Goal: Browse casually: Explore the website without a specific task or goal

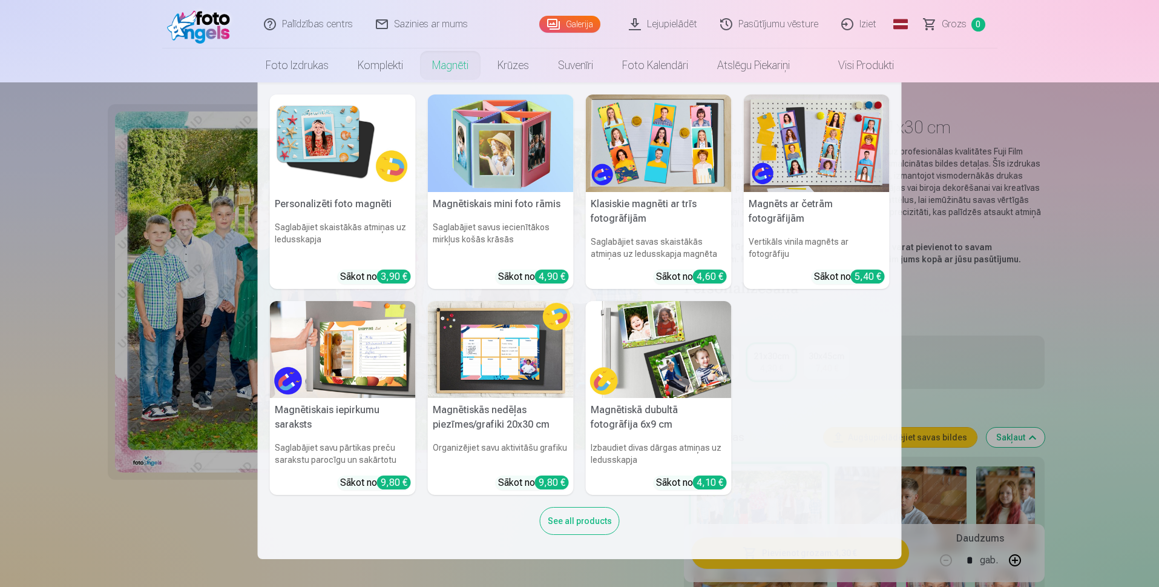
click at [309, 218] on h6 "Saglabājiet skaistākās atmiņas uz ledusskapja" at bounding box center [343, 240] width 146 height 48
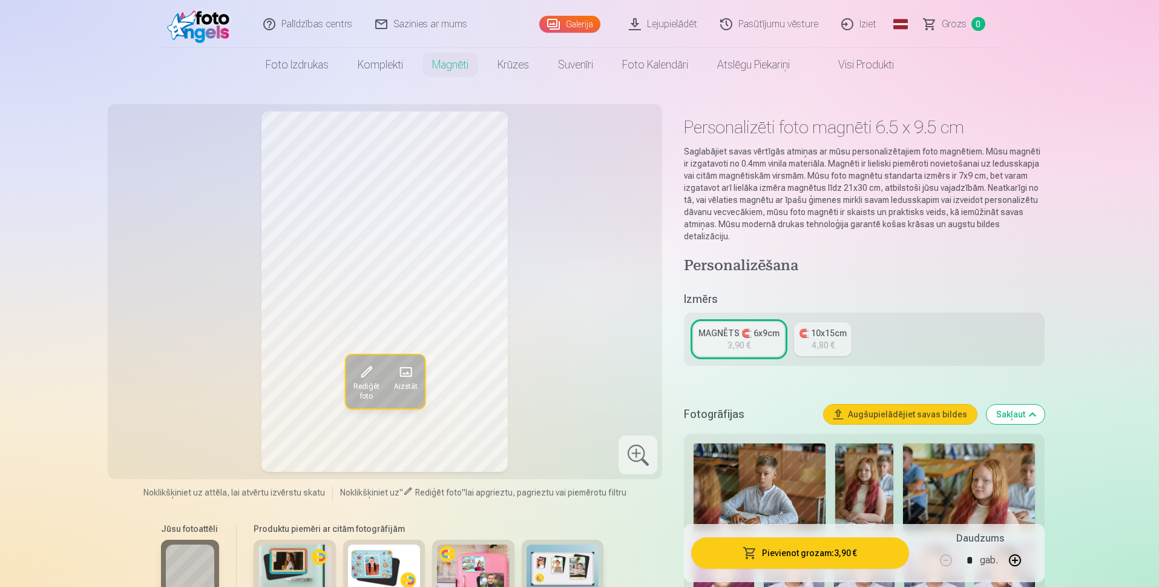
scroll to position [61, 0]
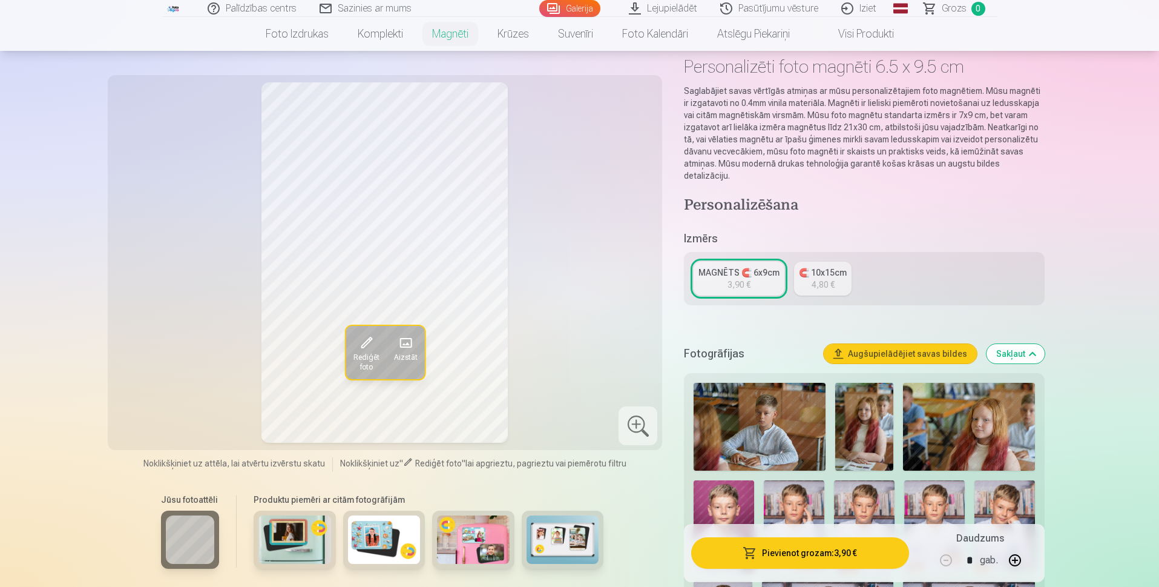
click at [799, 275] on div "🧲 10x15cm" at bounding box center [823, 272] width 48 height 12
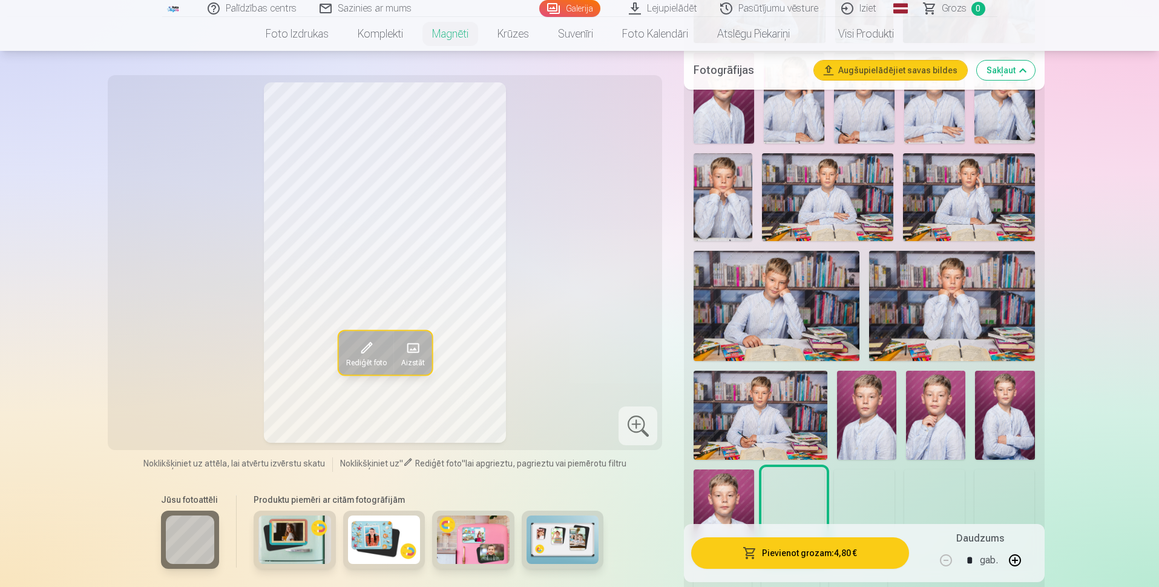
scroll to position [605, 0]
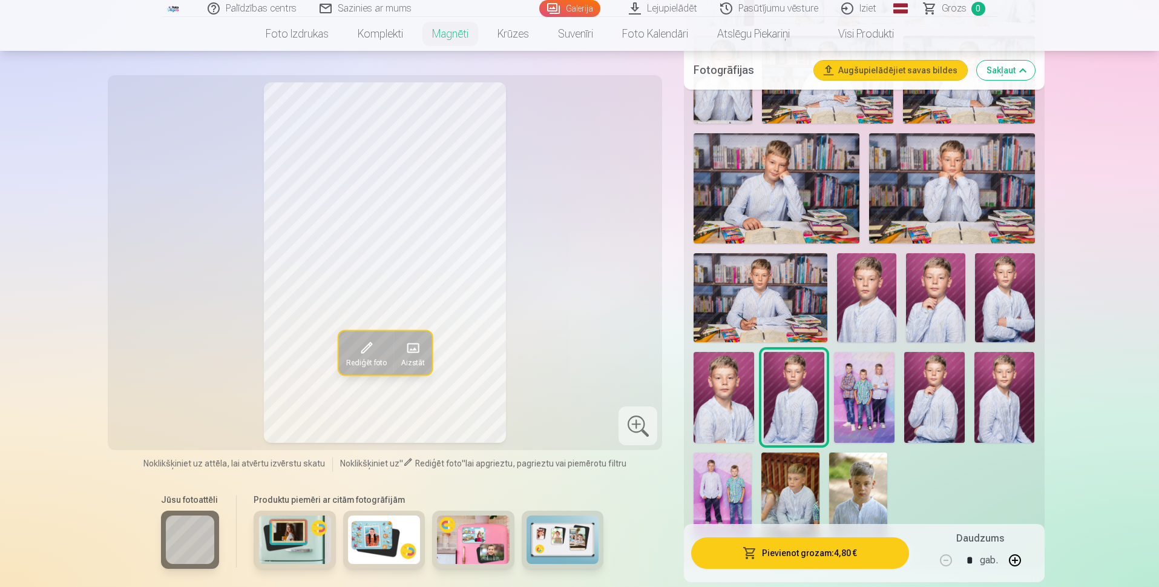
click at [725, 411] on img at bounding box center [724, 397] width 61 height 91
click at [843, 406] on img at bounding box center [864, 397] width 61 height 91
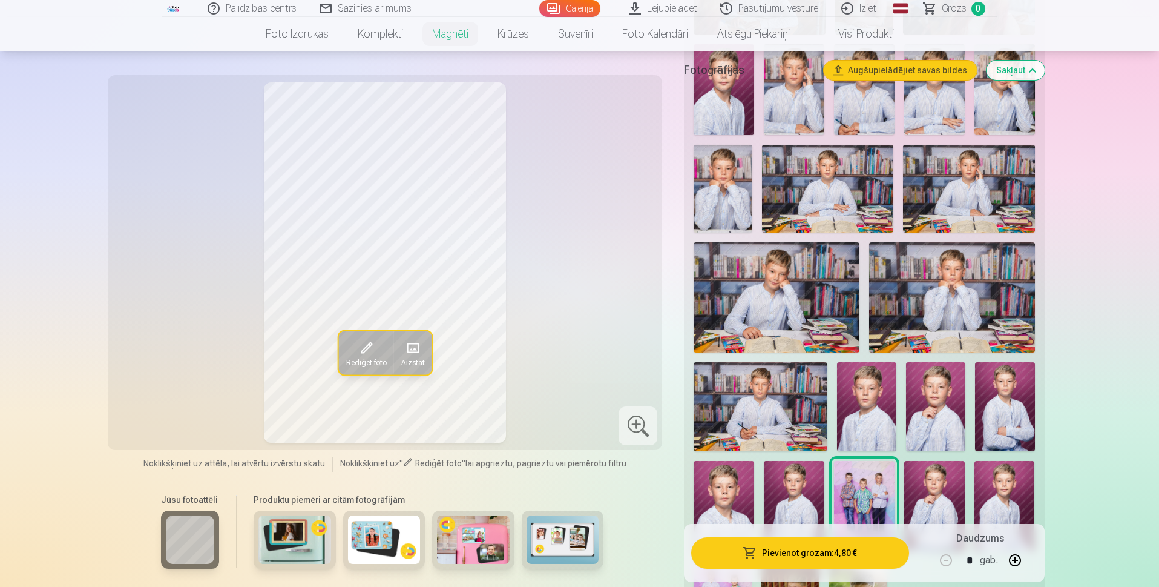
scroll to position [242, 0]
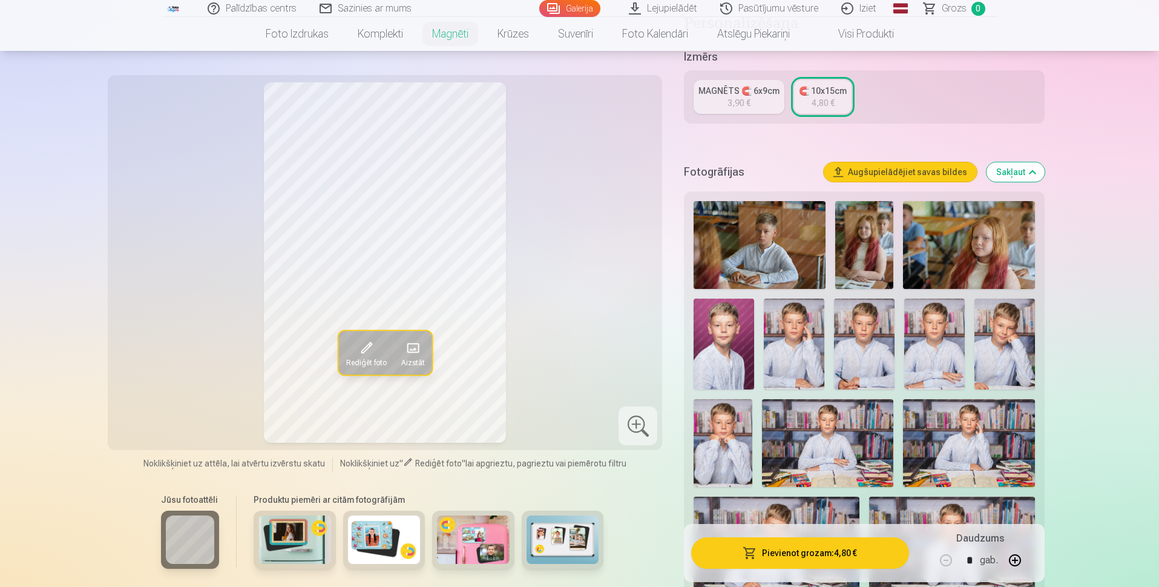
click at [943, 364] on img at bounding box center [934, 343] width 61 height 91
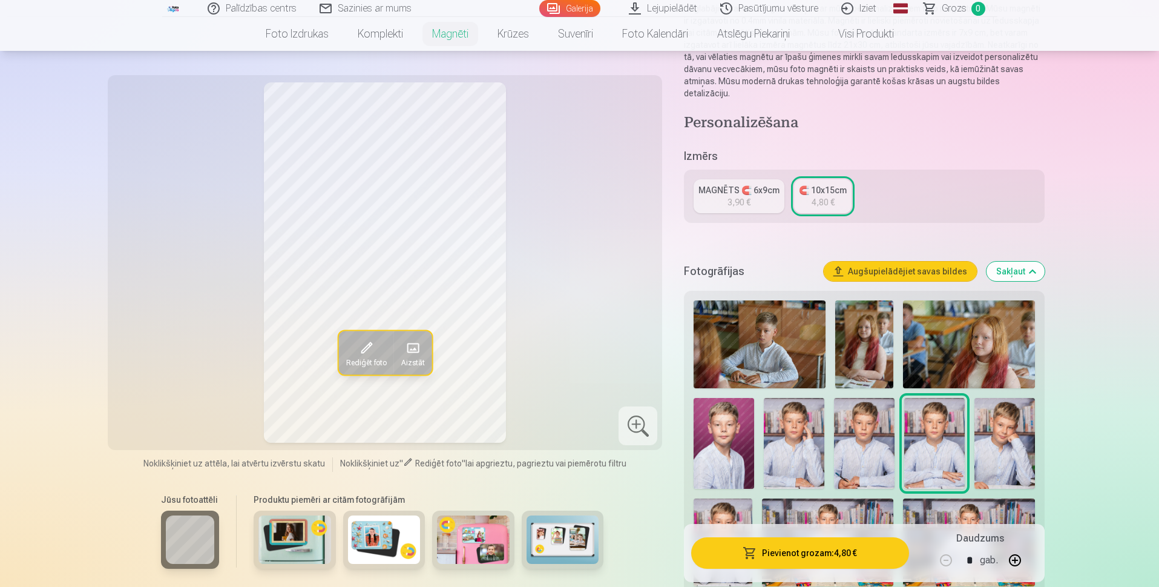
scroll to position [61, 0]
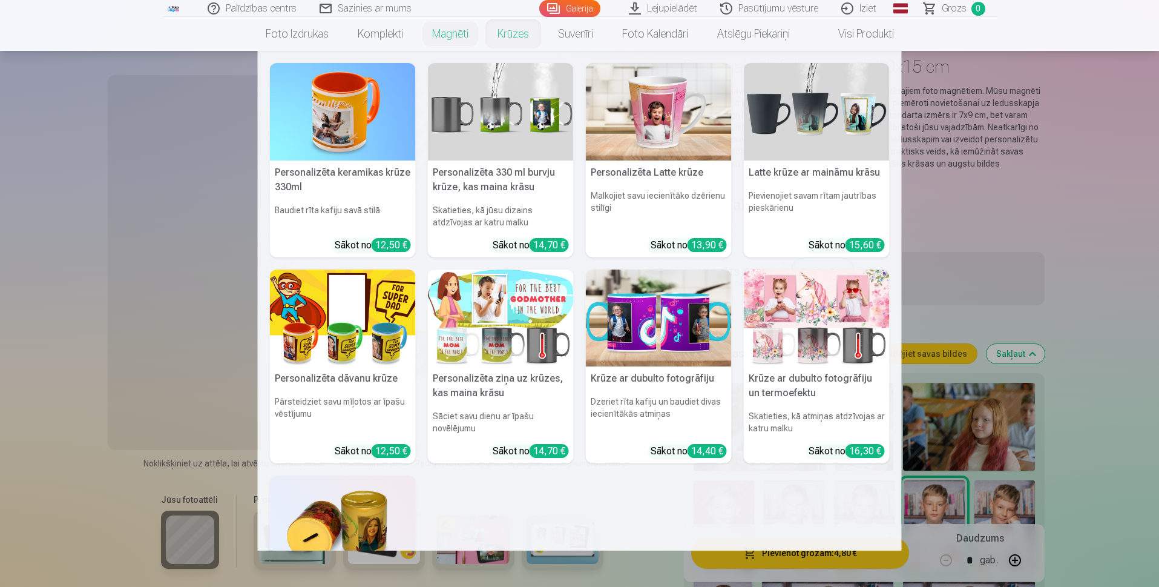
click at [509, 39] on link "Krūzes" at bounding box center [513, 34] width 61 height 34
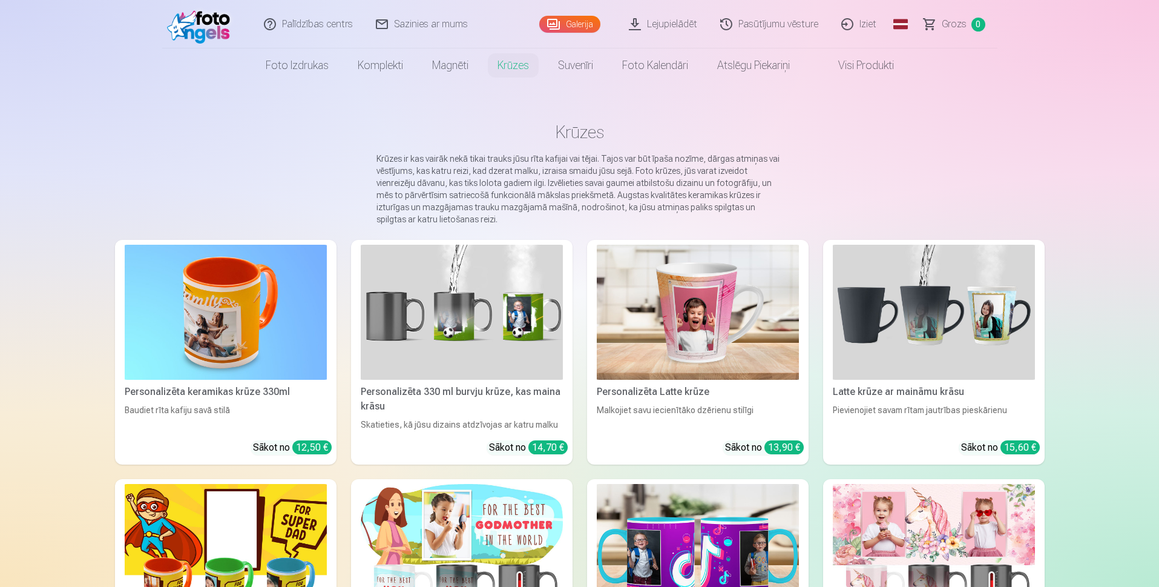
click at [245, 393] on div "Personalizēta keramikas krūze 330ml" at bounding box center [226, 391] width 212 height 15
click at [395, 397] on div "Personalizēta 330 ml burvju krūze, kas maina krāsu" at bounding box center [462, 398] width 212 height 29
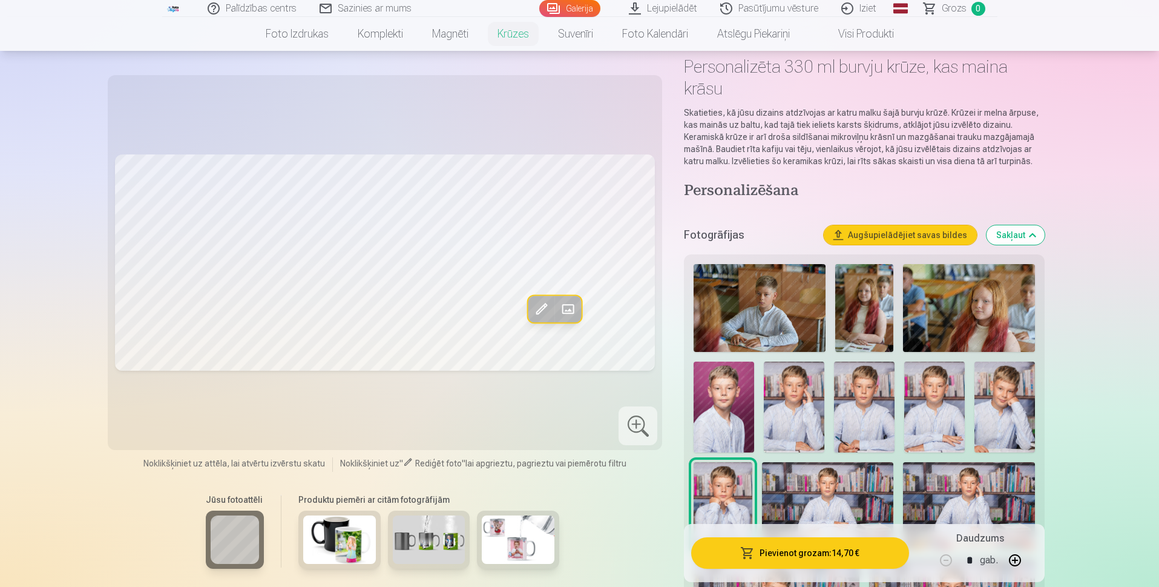
scroll to position [121, 0]
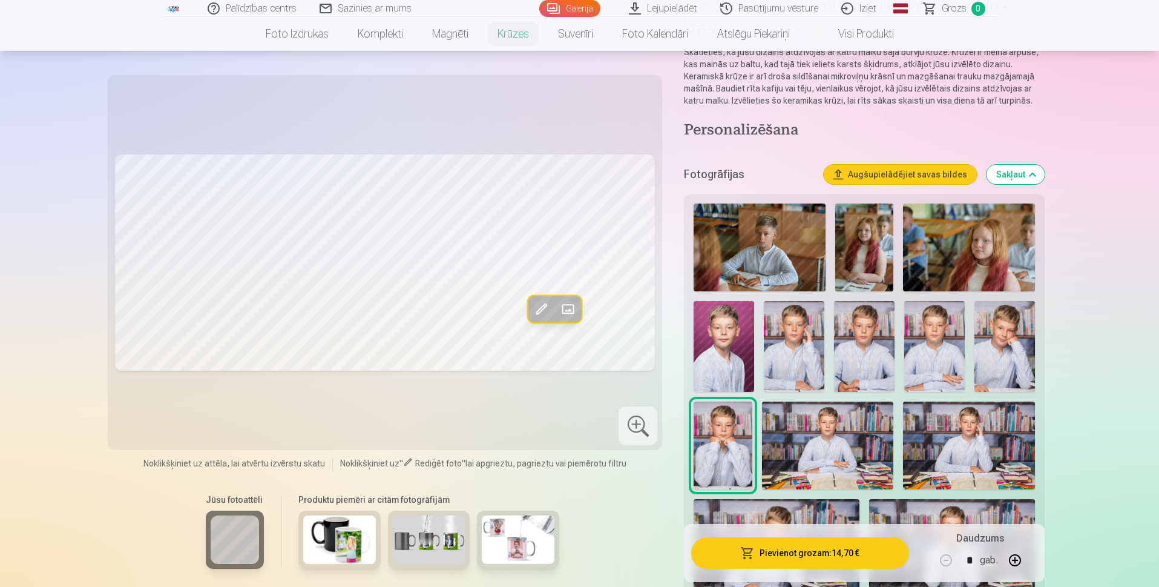
click at [700, 351] on img at bounding box center [724, 346] width 61 height 91
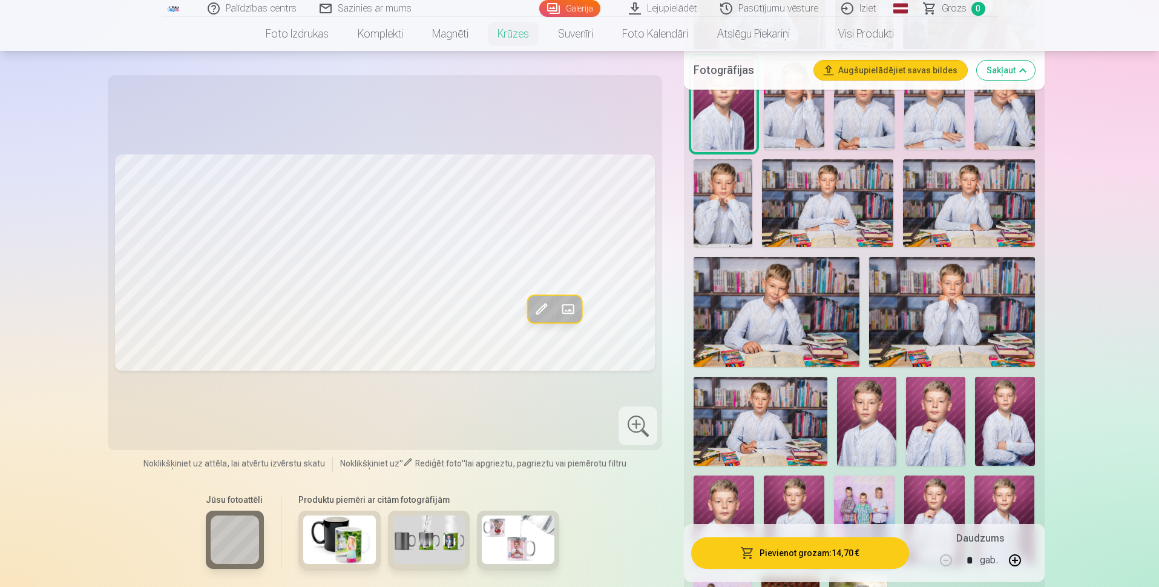
scroll to position [545, 0]
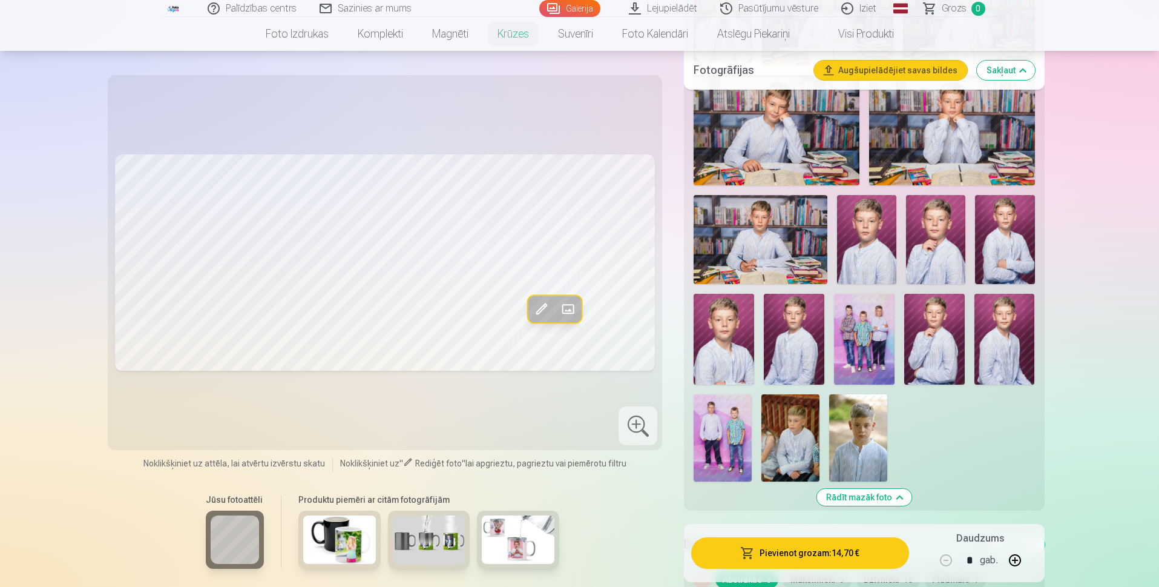
click at [727, 352] on img at bounding box center [724, 339] width 61 height 91
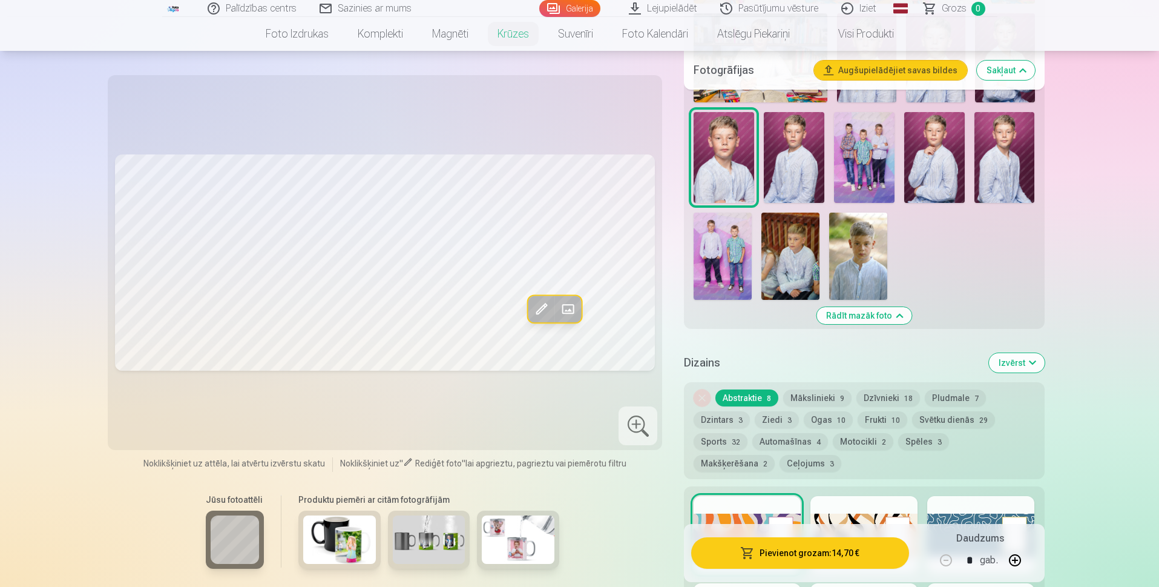
scroll to position [787, 0]
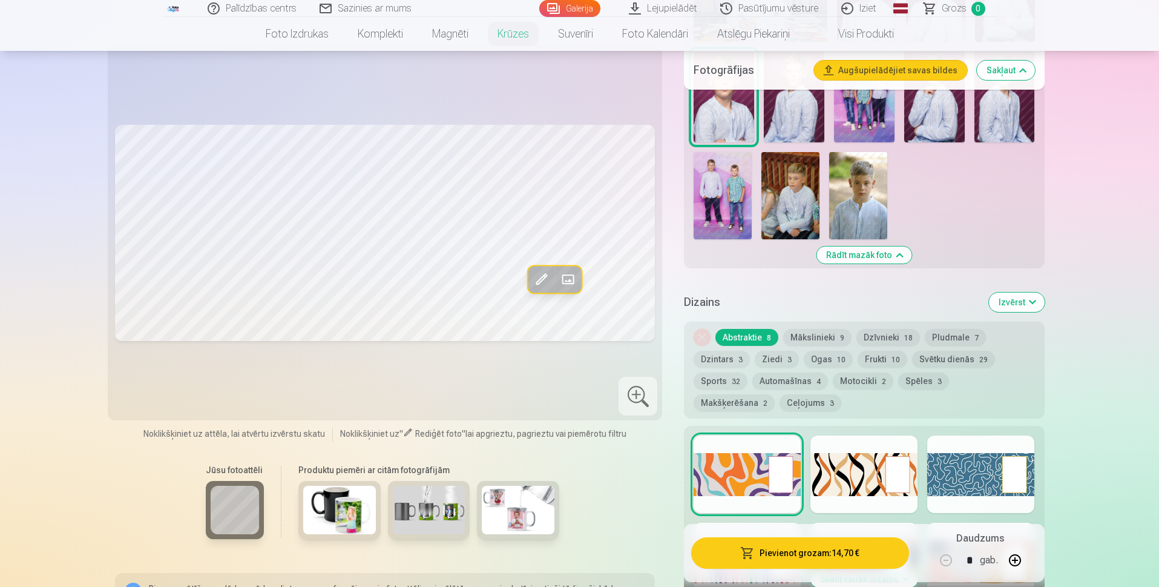
click at [720, 377] on button "Sports 32" at bounding box center [721, 380] width 54 height 17
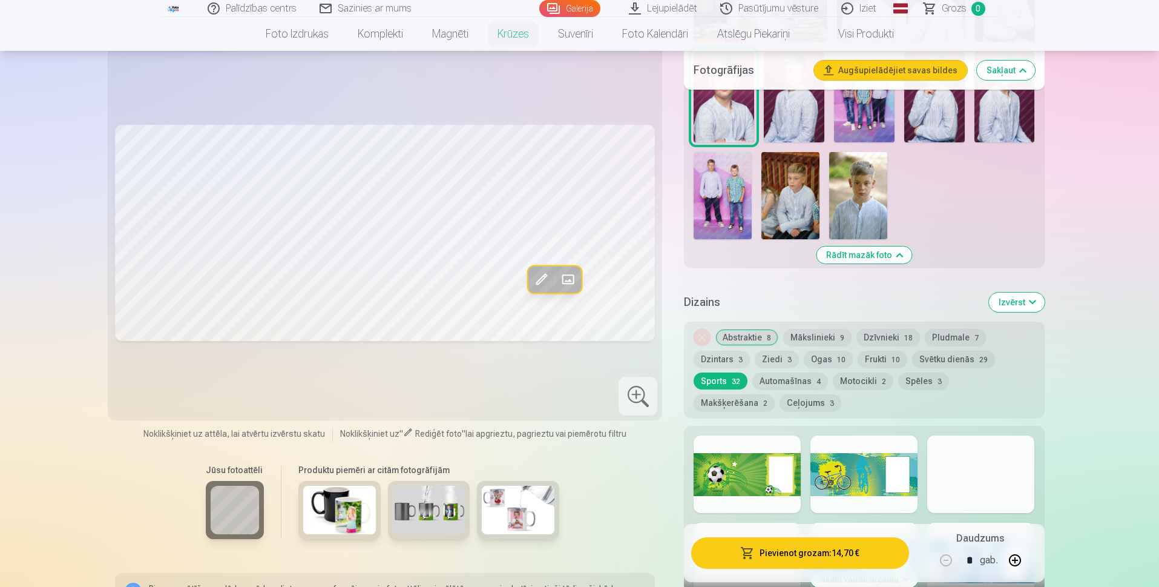
scroll to position [908, 0]
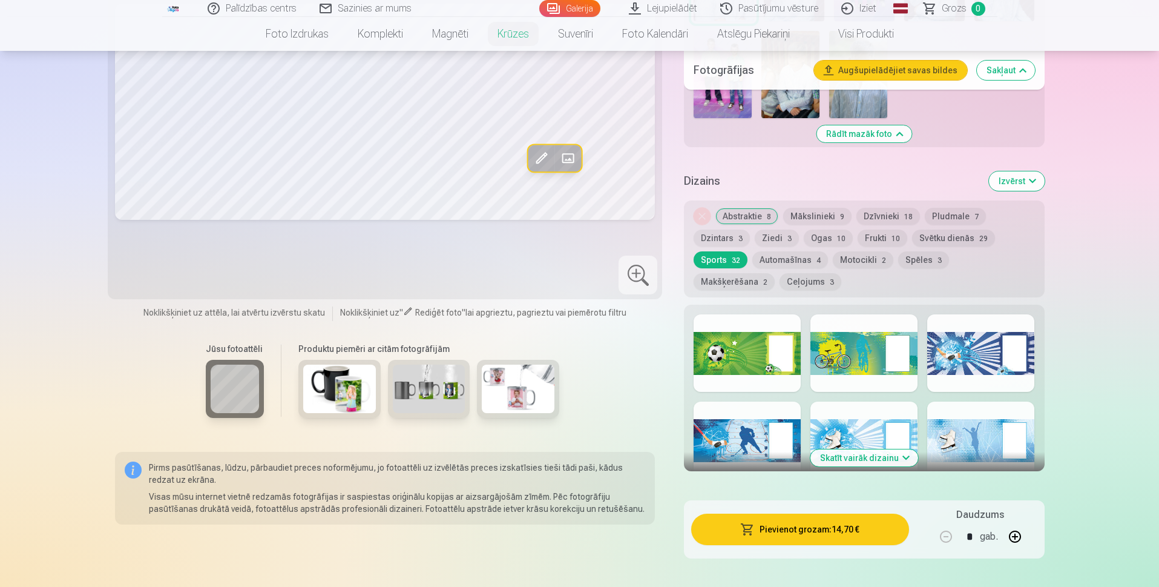
drag, startPoint x: 763, startPoint y: 434, endPoint x: 771, endPoint y: 432, distance: 8.8
click at [763, 433] on div at bounding box center [747, 439] width 107 height 77
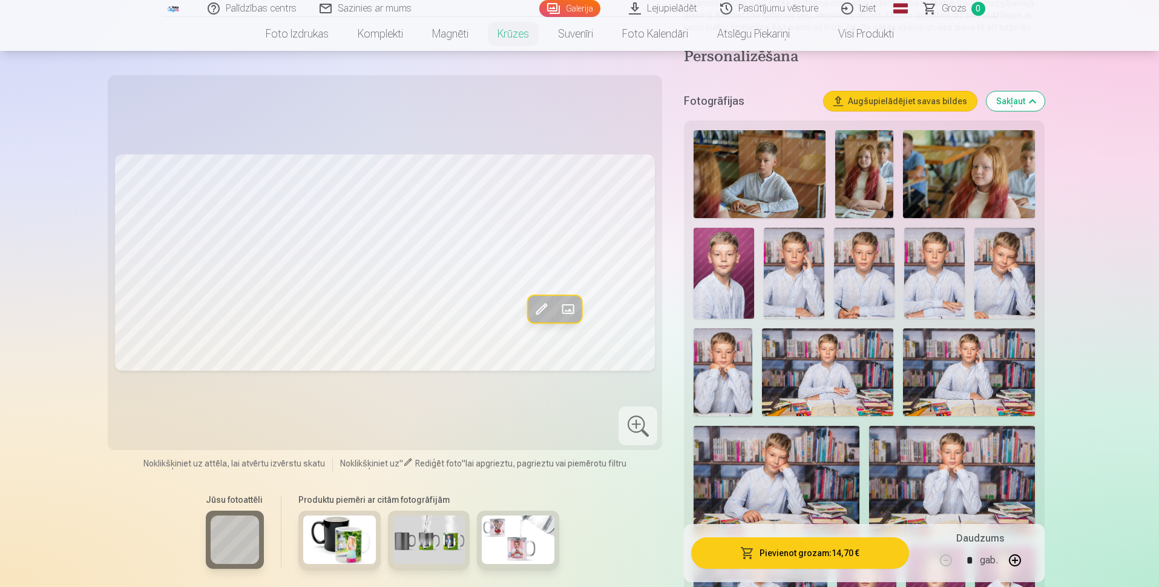
scroll to position [0, 0]
